Goal: Task Accomplishment & Management: Manage account settings

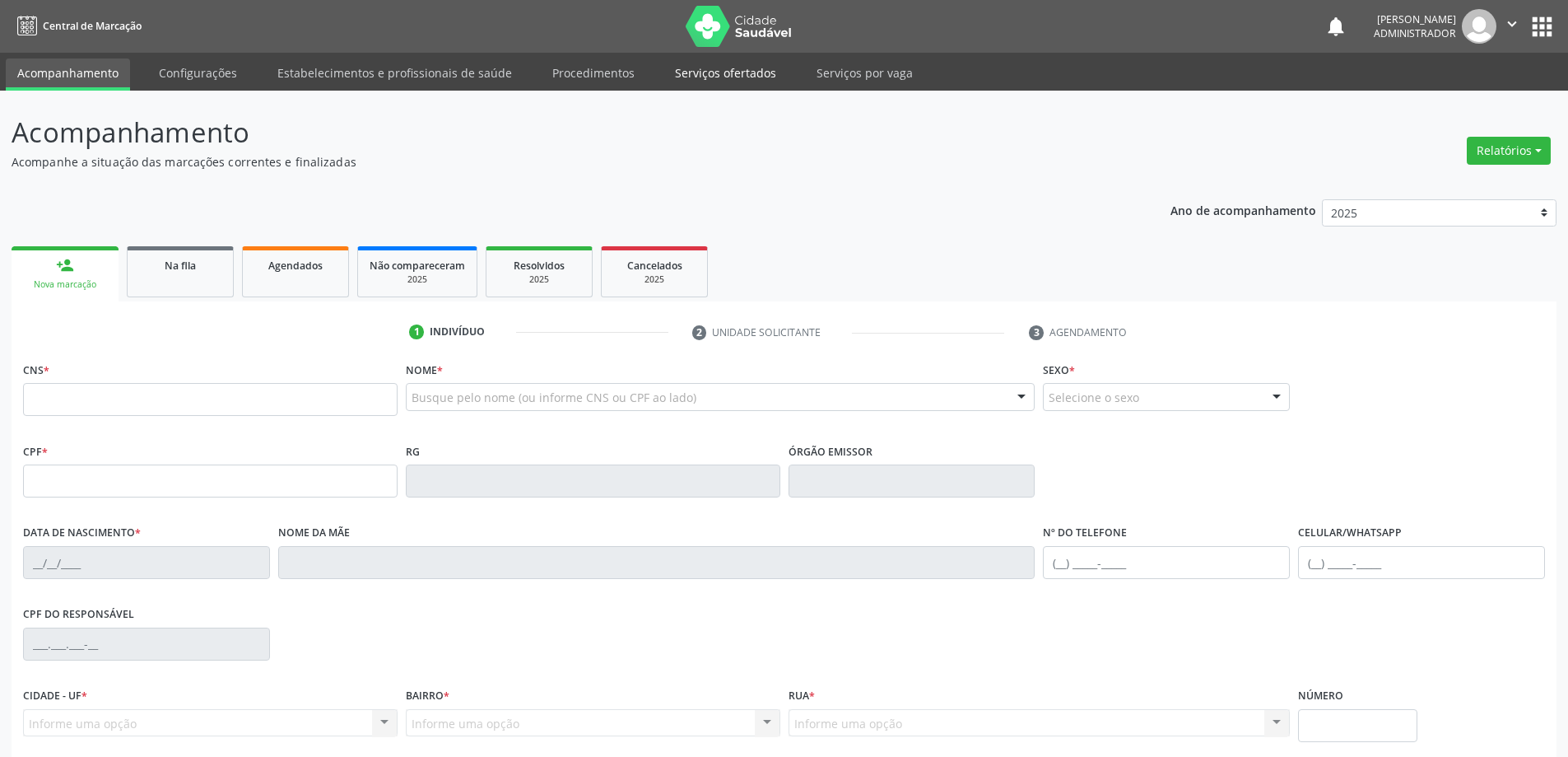
click at [724, 74] on link "Serviços ofertados" at bounding box center [725, 73] width 124 height 29
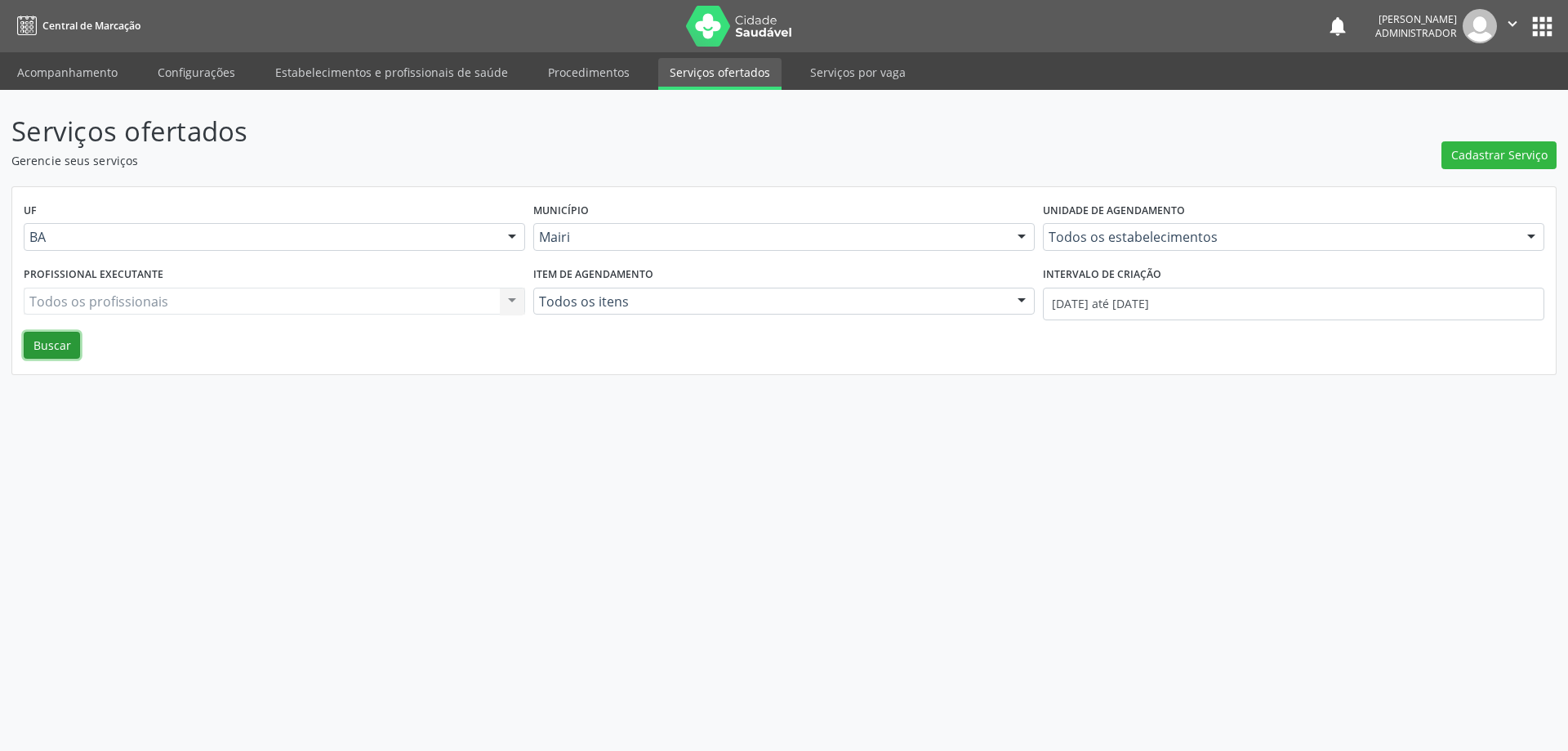
click at [59, 345] on button "Buscar" at bounding box center [52, 345] width 57 height 28
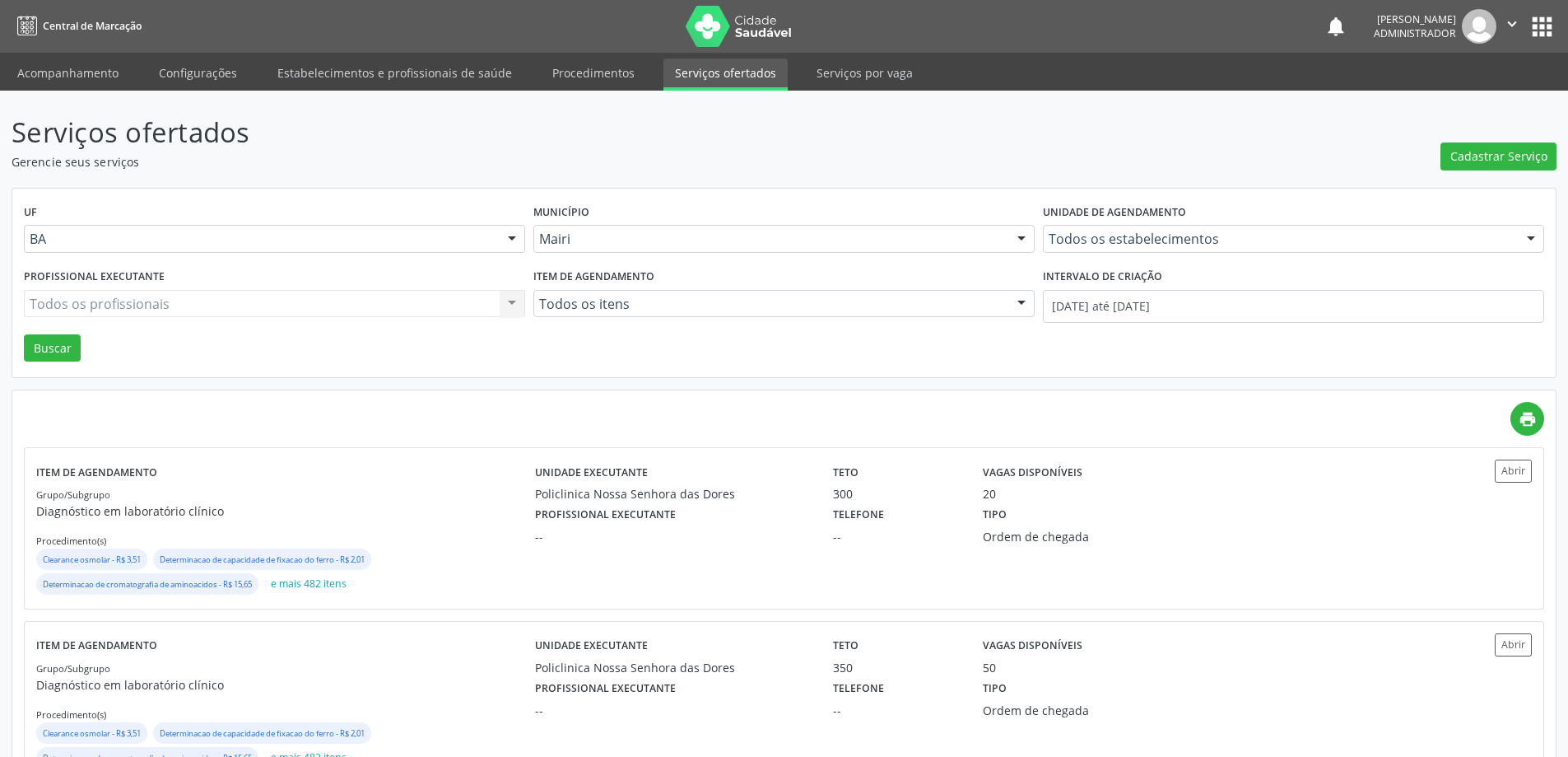
scroll to position [61, 0]
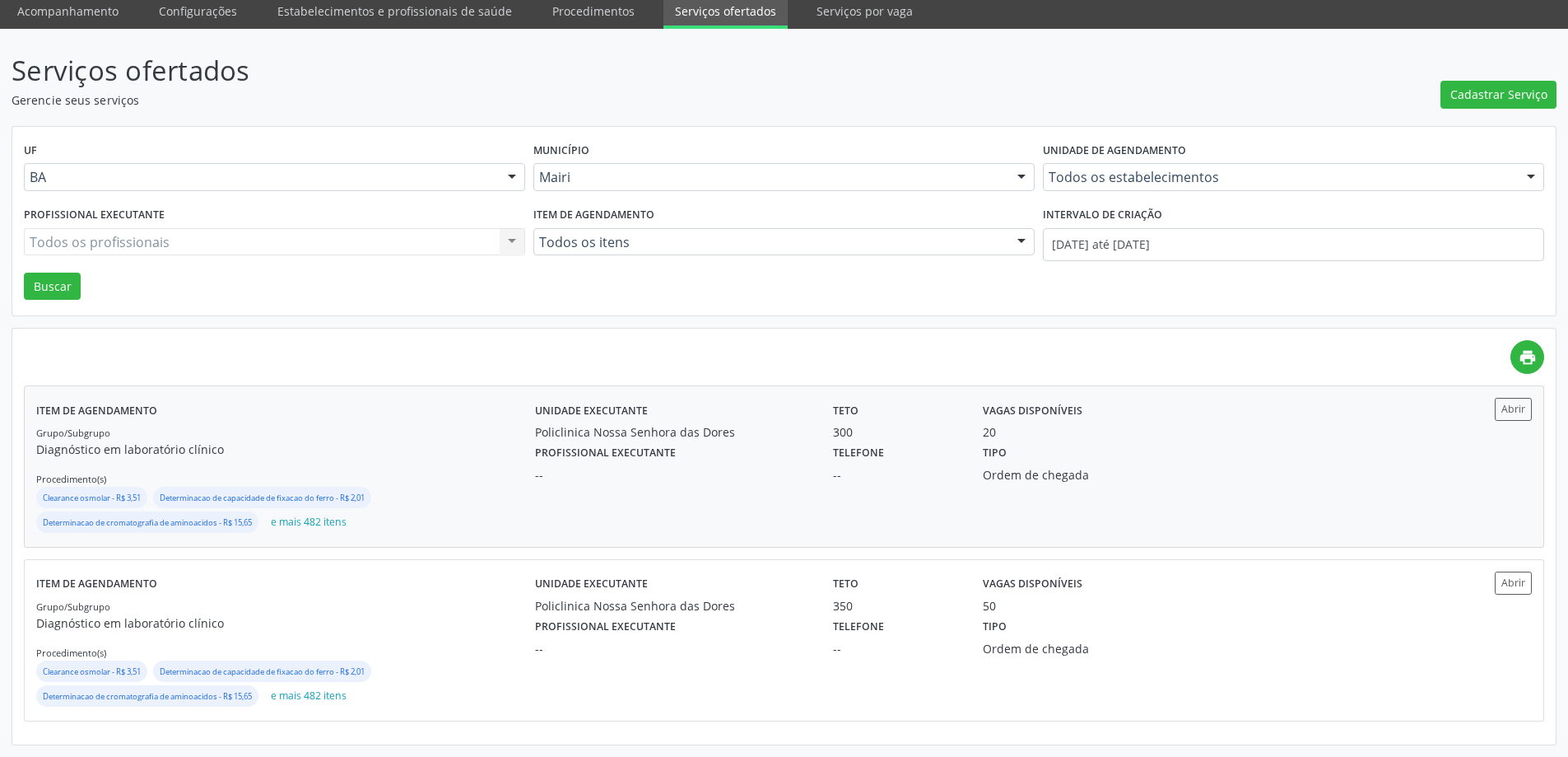
click at [1319, 462] on div "Profissional executante -- Telefone -- Tipo Ordem de chegada" at bounding box center [971, 462] width 896 height 43
click at [1512, 589] on button "Abrir" at bounding box center [1513, 582] width 37 height 22
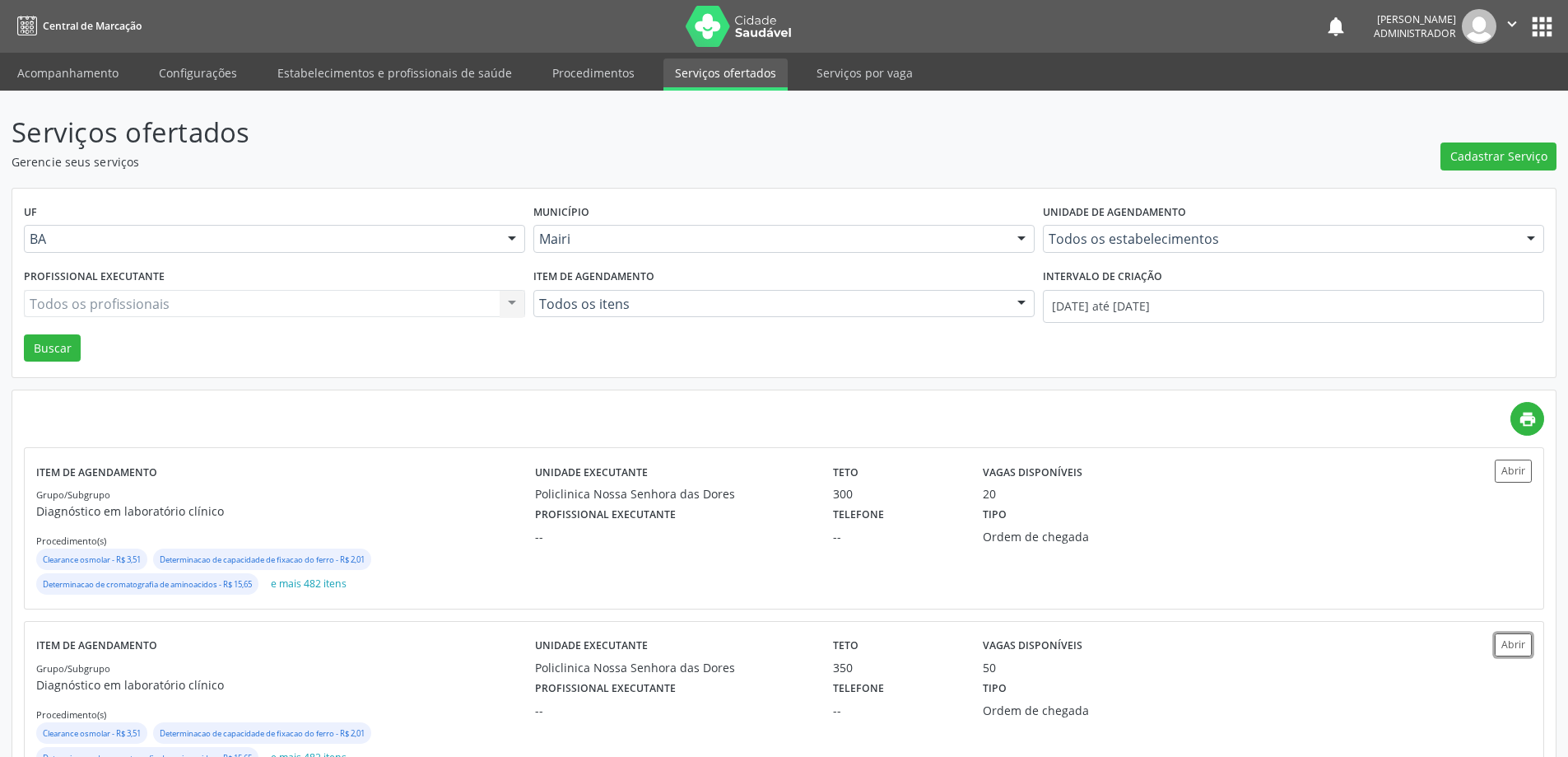
click at [1506, 22] on icon "" at bounding box center [1512, 24] width 18 height 18
click at [1354, 395] on div "print Item de agendamento Grupo/Subgrupo Diagnóstico em laboratório clínico Pro…" at bounding box center [784, 599] width 1543 height 416
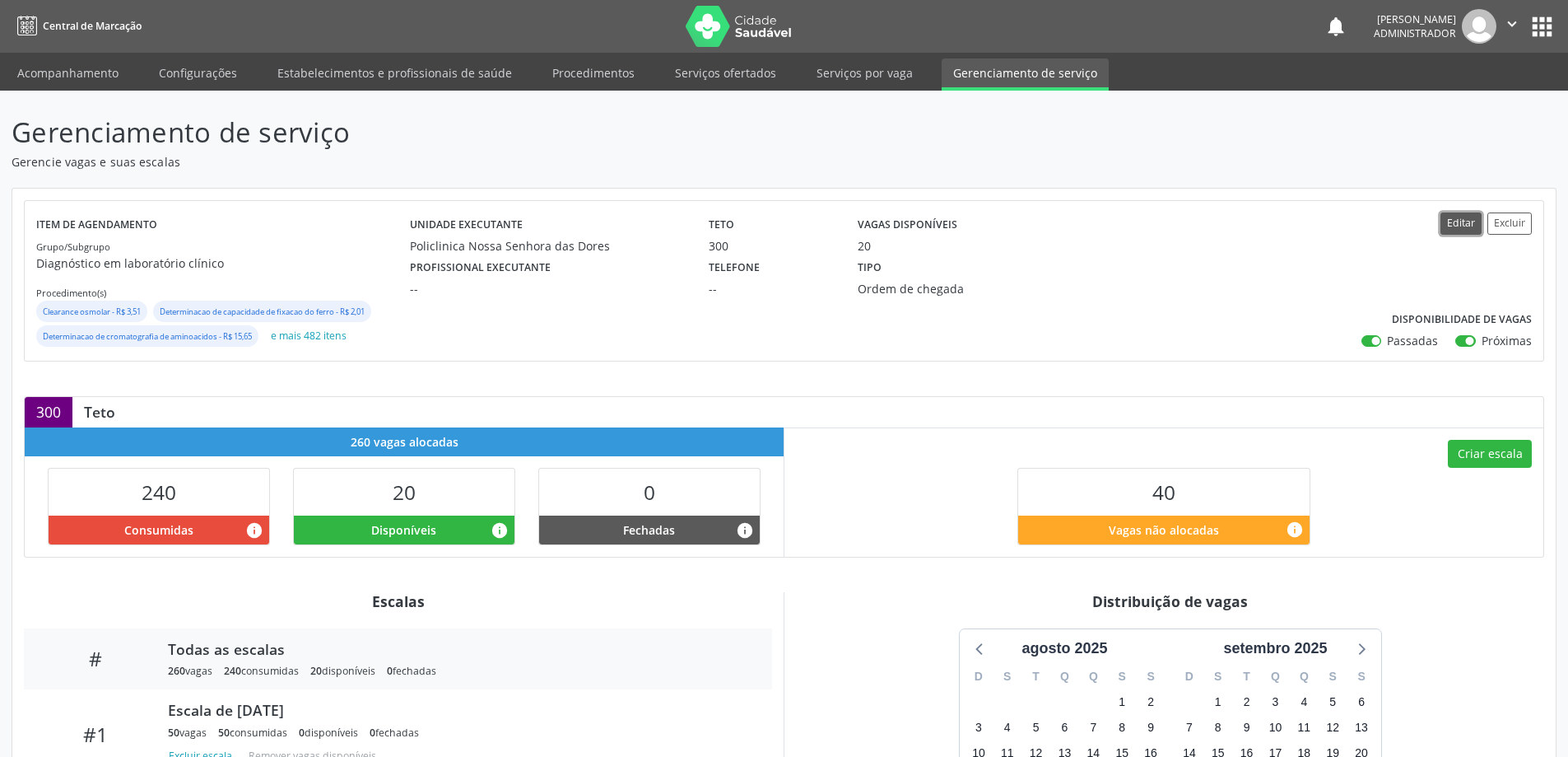
click at [1448, 220] on button "Editar" at bounding box center [1461, 223] width 41 height 22
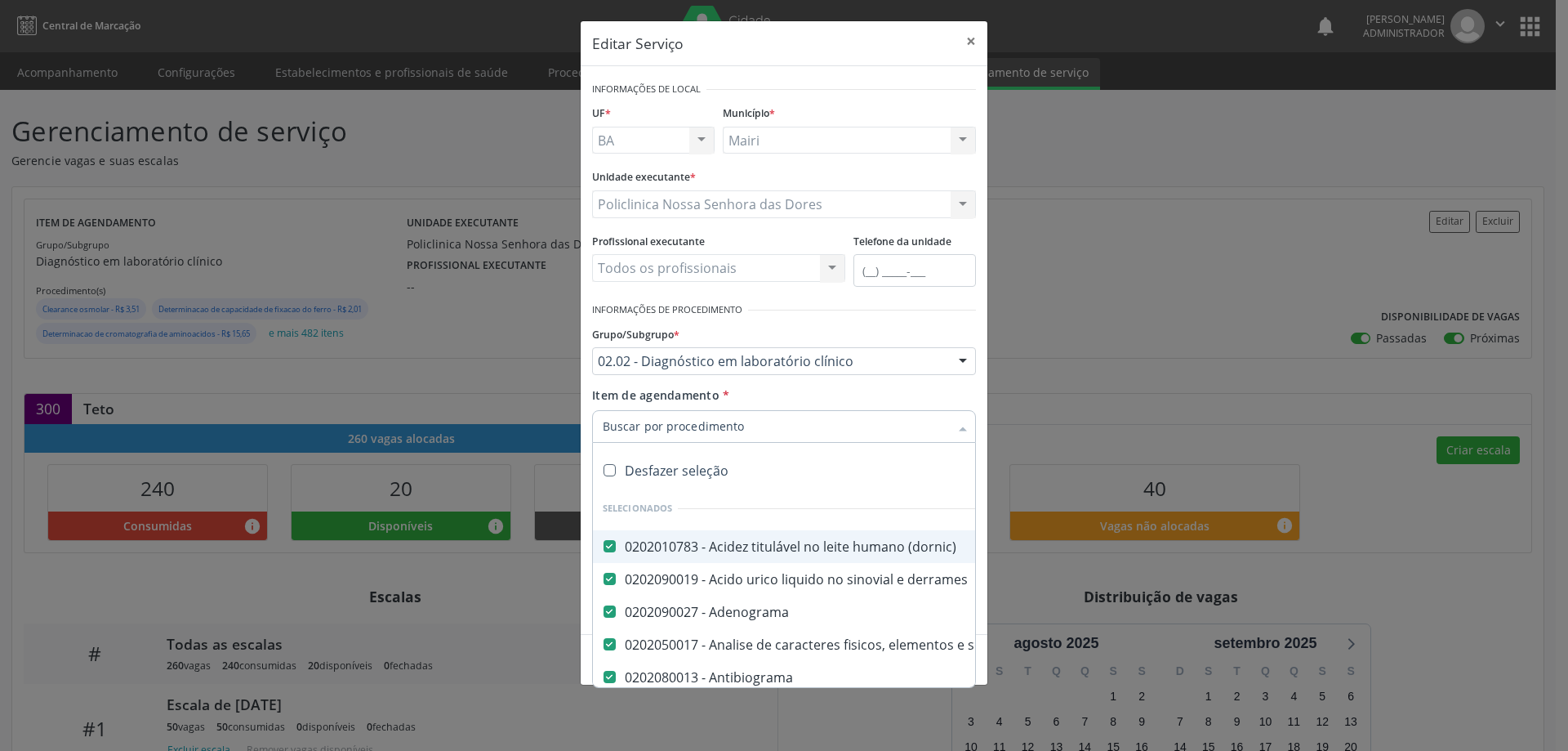
click at [889, 345] on div "Grupo/Subgrupo * 02.02 - Diagnóstico em laboratório clínico 01 - Ações de promo…" at bounding box center [784, 348] width 384 height 53
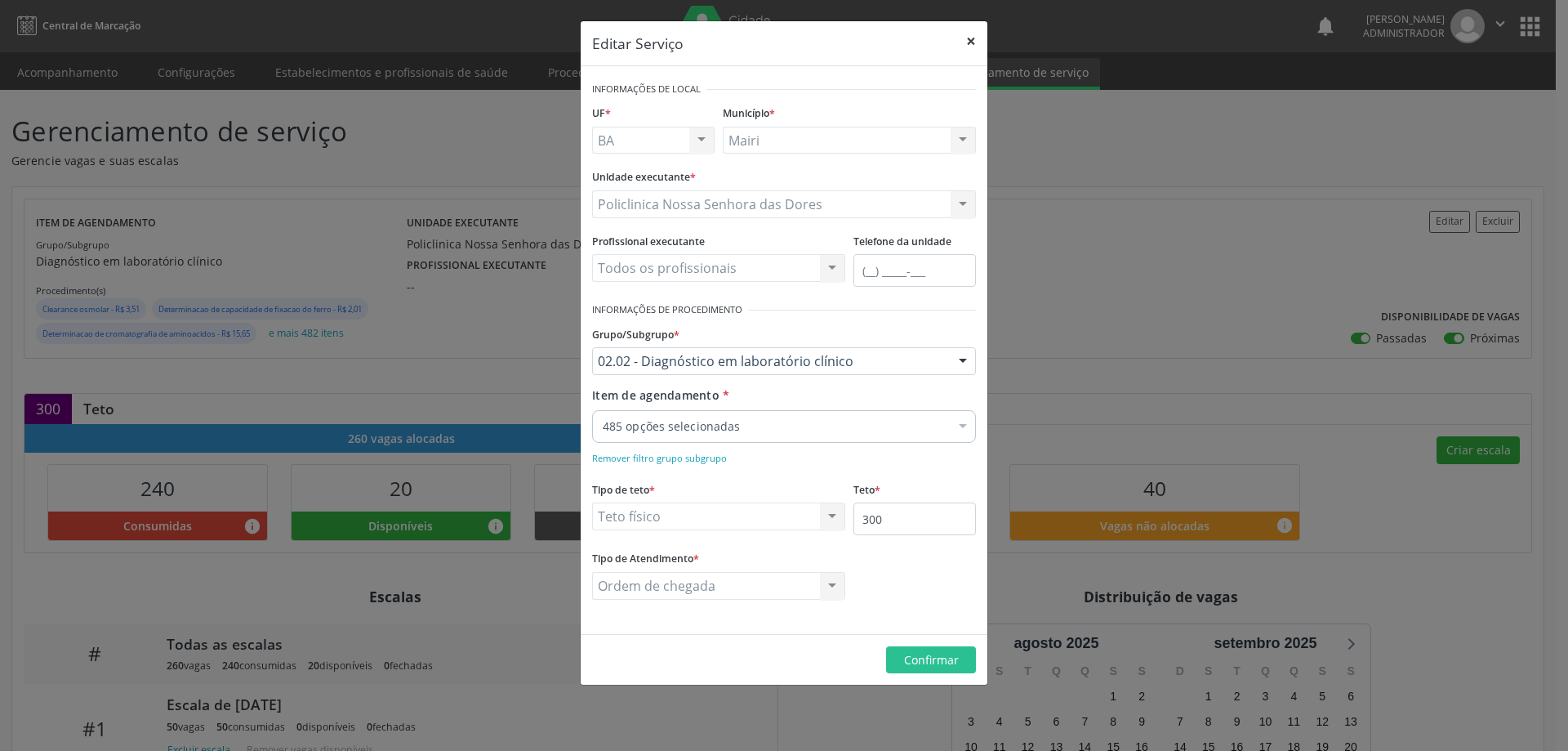
click at [977, 40] on button "×" at bounding box center [971, 41] width 33 height 40
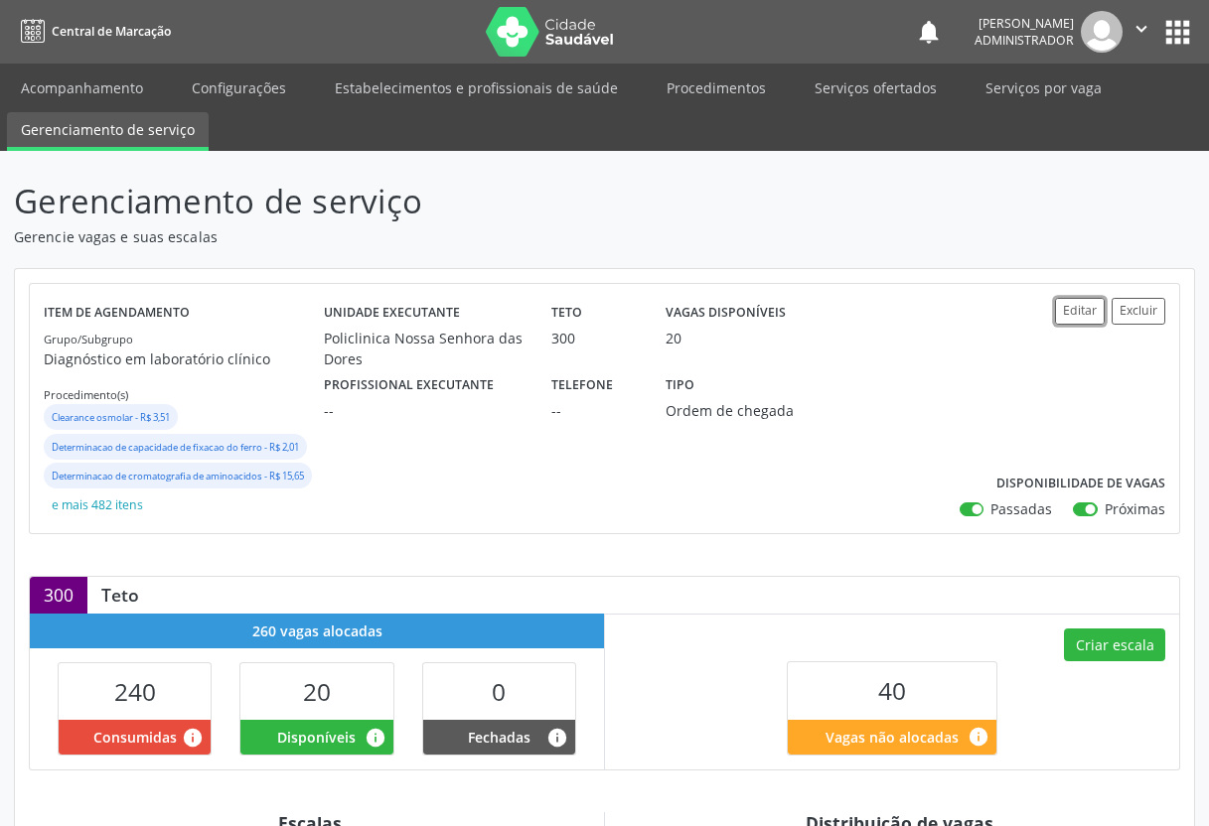
click at [1074, 319] on button "Editar" at bounding box center [1080, 311] width 50 height 27
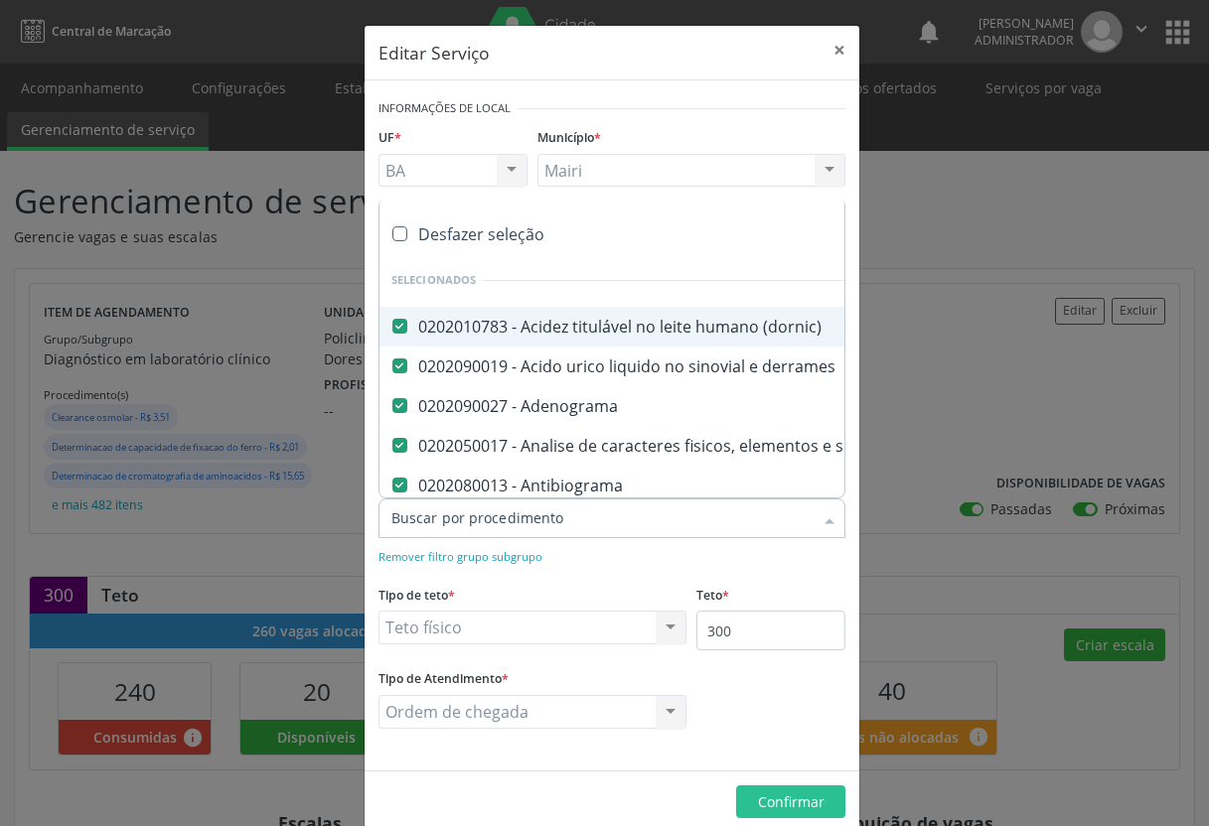
click at [540, 512] on input "Item de agendamento *" at bounding box center [601, 519] width 421 height 40
click at [574, 555] on div "Remover filtro grupo subgrupo" at bounding box center [611, 555] width 467 height 21
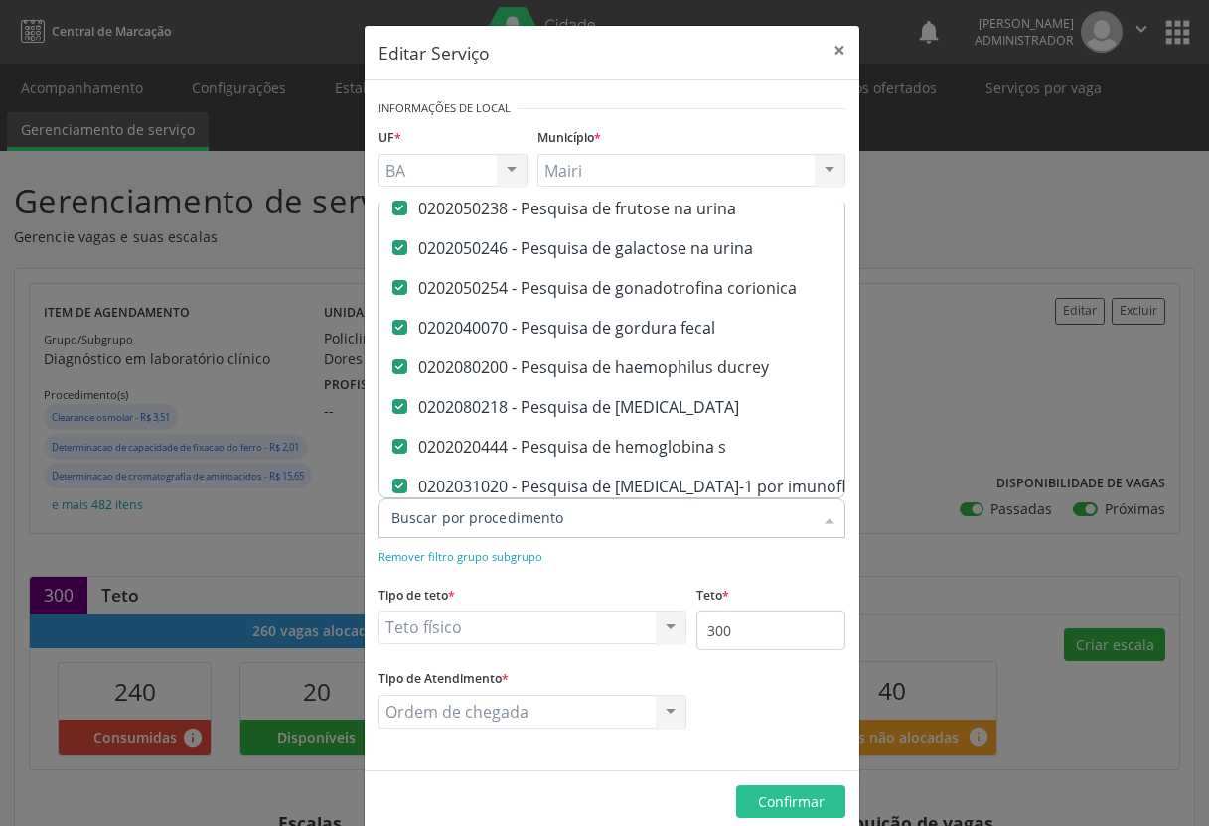
scroll to position [16494, 0]
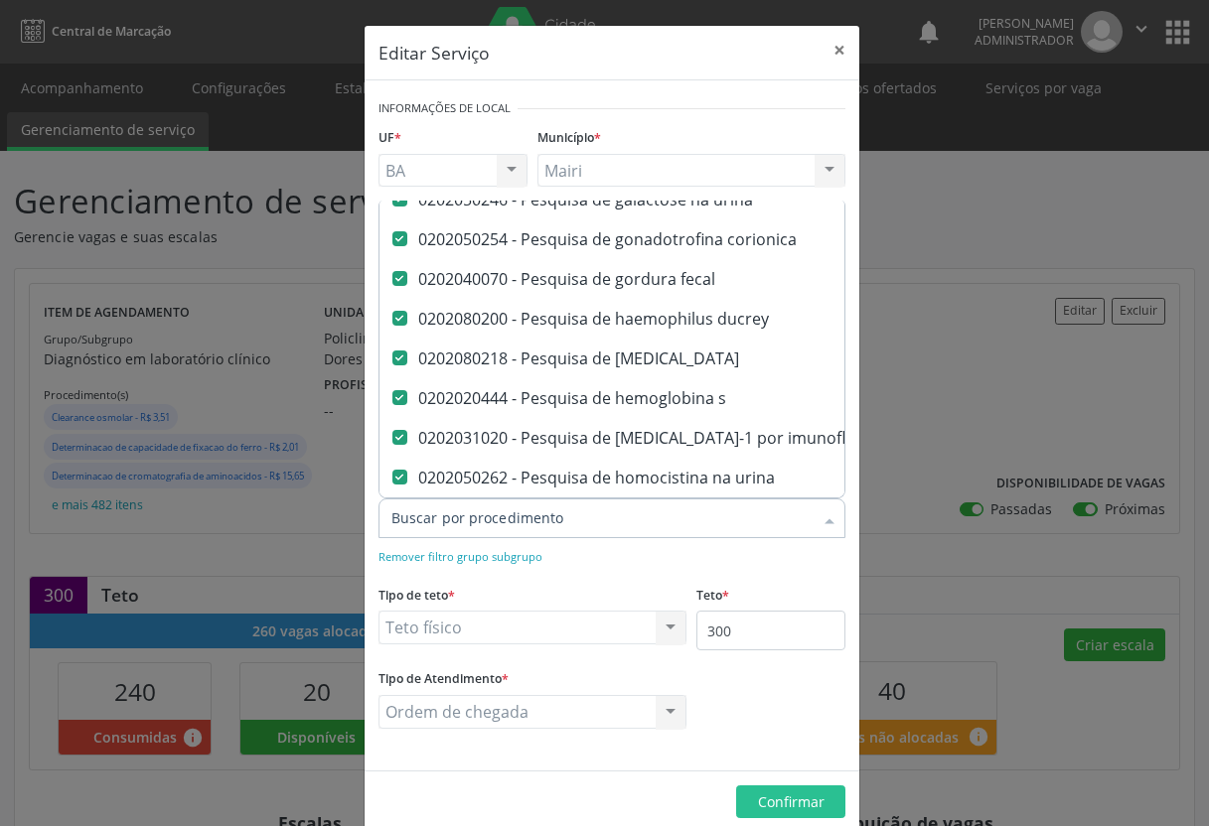
click at [749, 37] on header "Editar Serviço ×" at bounding box center [611, 53] width 495 height 55
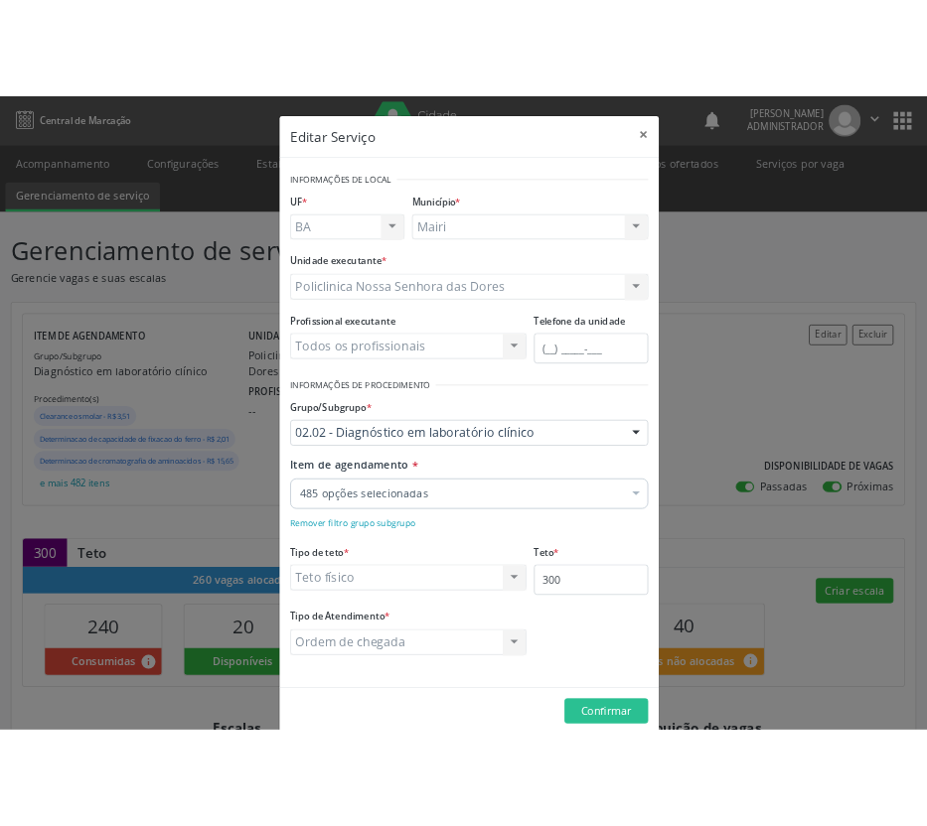
scroll to position [0, 0]
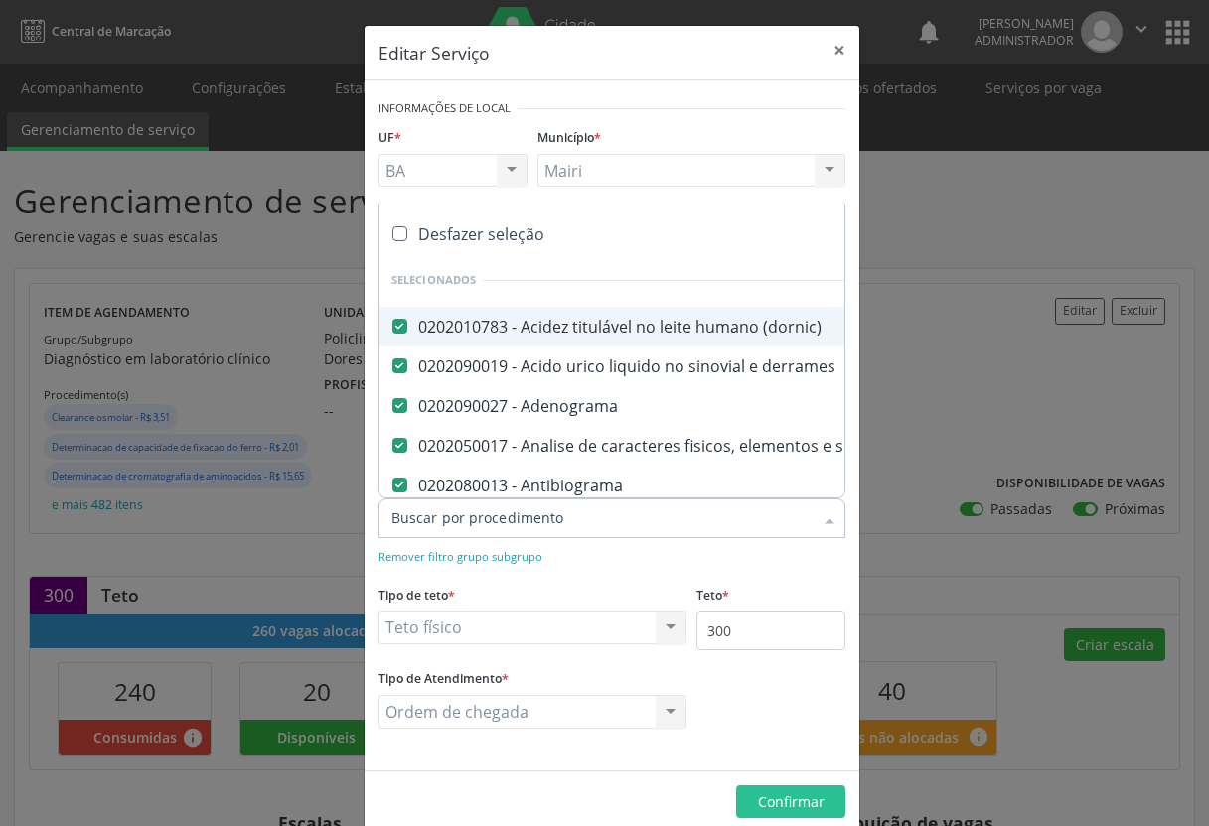
click at [763, 514] on input "Item de agendamento *" at bounding box center [601, 519] width 421 height 40
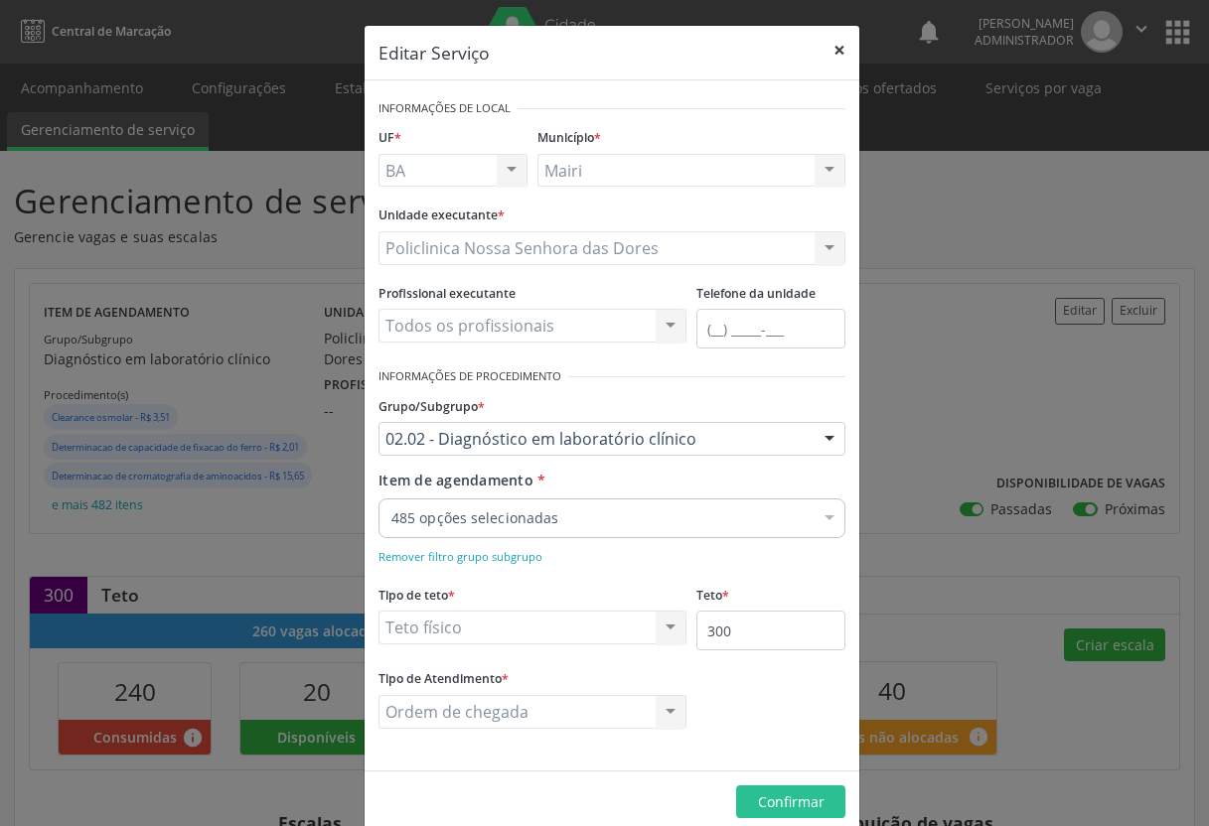
click at [839, 54] on button "×" at bounding box center [839, 50] width 40 height 49
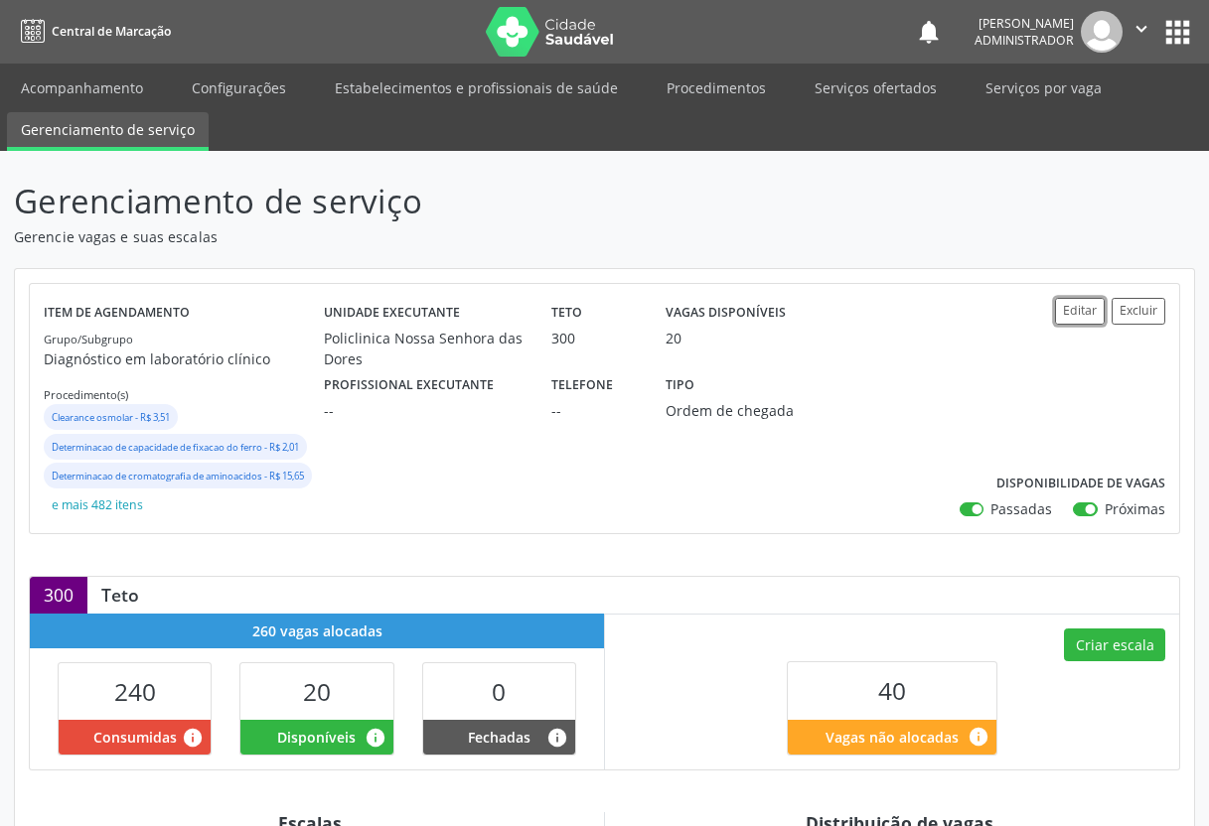
click at [1077, 311] on button "Editar" at bounding box center [1080, 311] width 50 height 27
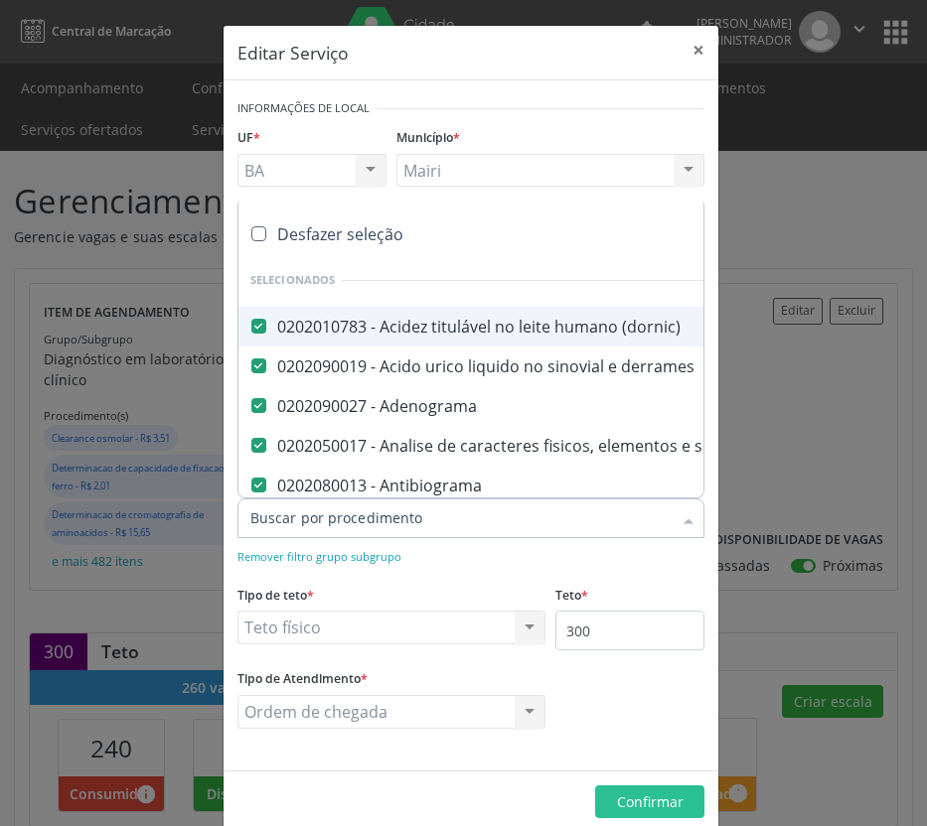
click at [617, 524] on input "Item de agendamento *" at bounding box center [460, 519] width 421 height 40
click at [626, 564] on div "Remover filtro grupo subgrupo" at bounding box center [470, 555] width 467 height 21
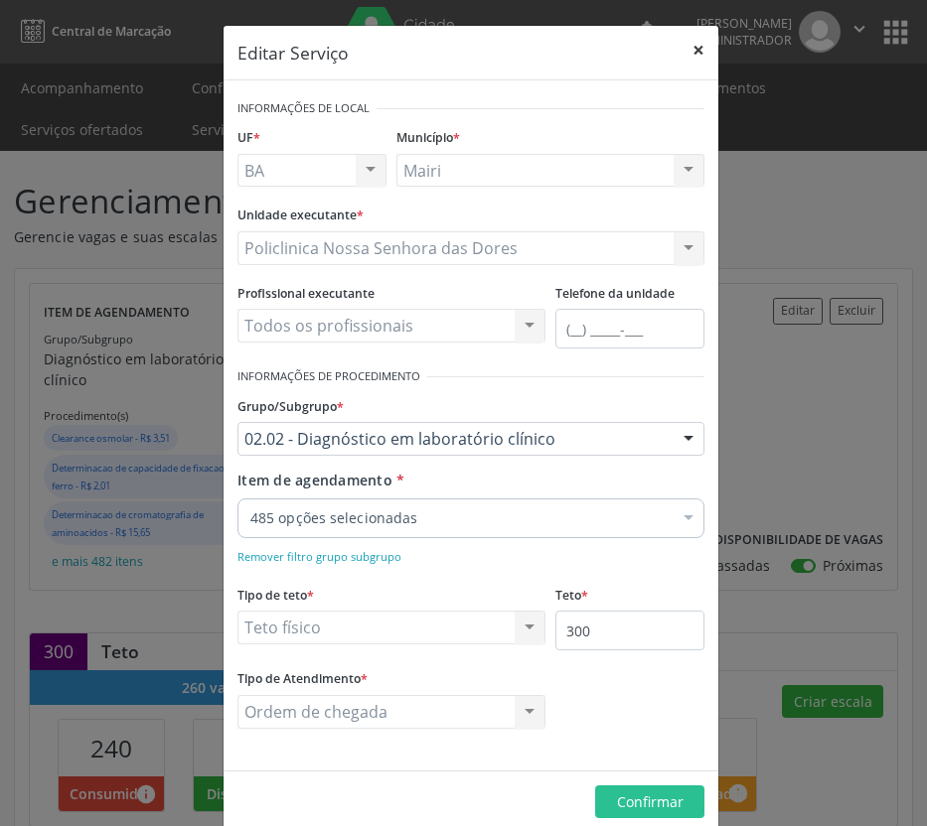
click at [704, 61] on button "×" at bounding box center [698, 50] width 40 height 49
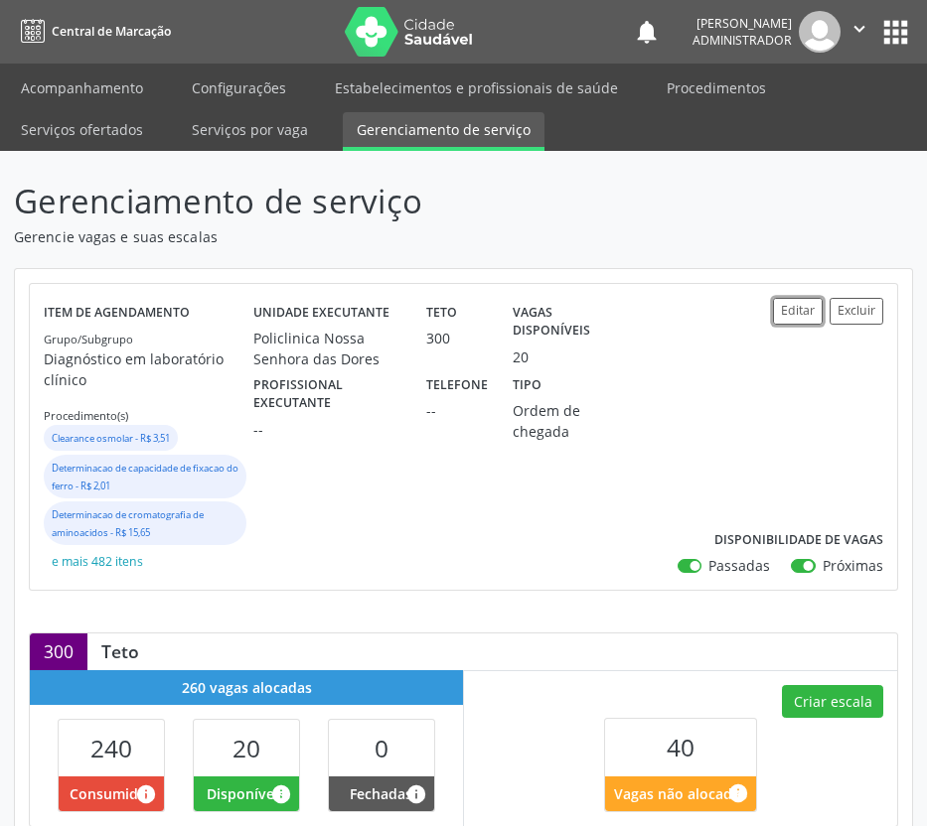
click at [797, 310] on button "Editar" at bounding box center [798, 311] width 50 height 27
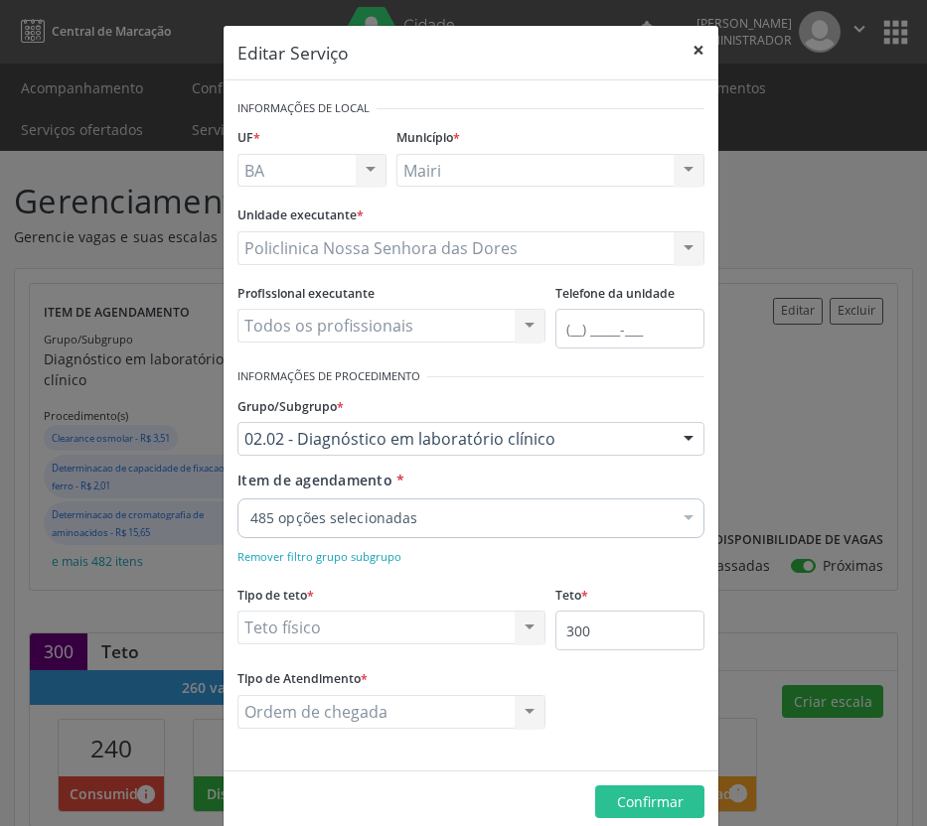
click at [697, 55] on button "×" at bounding box center [698, 50] width 40 height 49
